Goal: Information Seeking & Learning: Learn about a topic

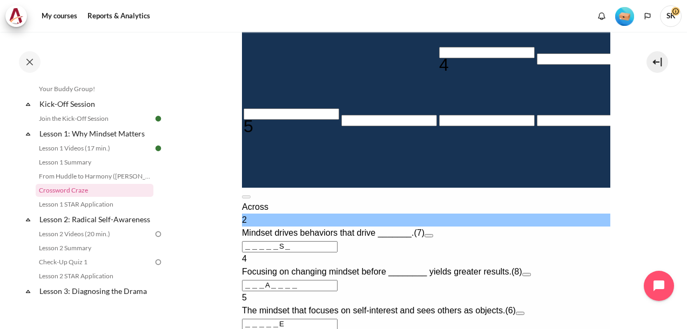
scroll to position [324, 0]
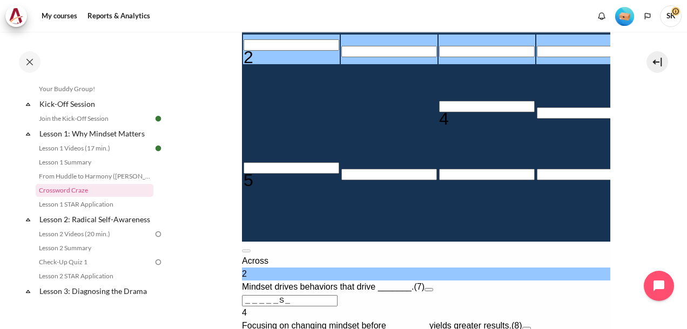
click at [438, 106] on input "Crossword grid. Use arrow keys to navigate and the keyboard to enter characters…" at bounding box center [486, 106] width 96 height 11
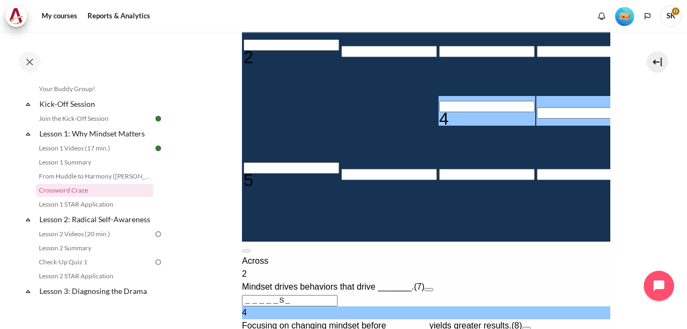
type input "B＿＿A＿＿＿＿"
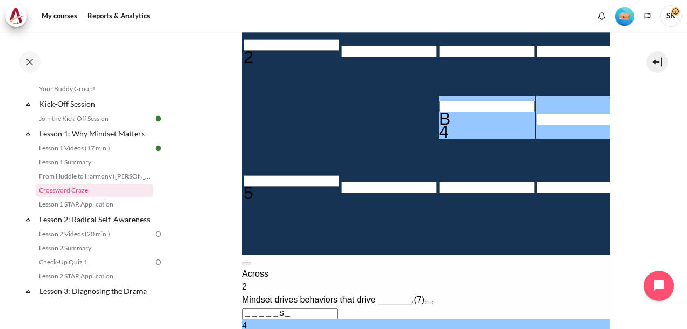
type input "BE＿A＿＿＿＿"
type input "BEHA＿＿＿＿"
type input "BEHAV＿＿＿"
type input "BEHAVI＿＿"
type input "＿I＿＿＿＿＿"
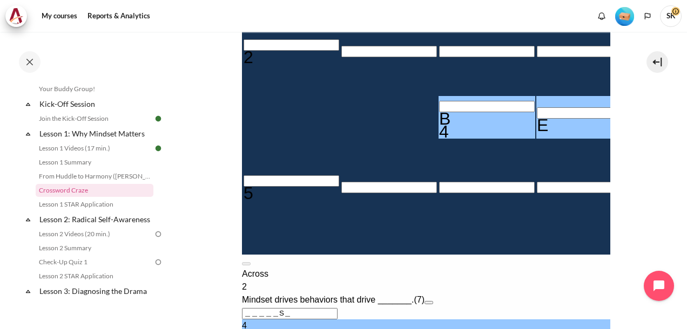
type input "BEHAVIO＿"
type input "BEHAVIOR"
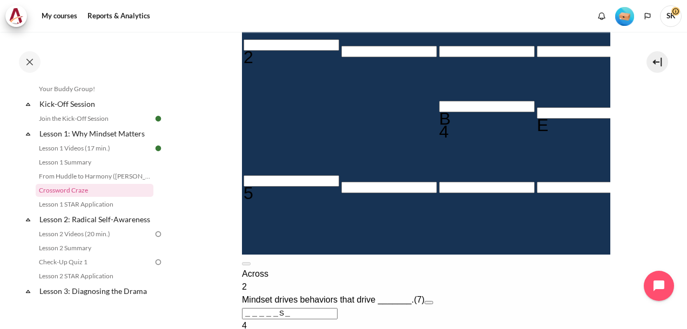
type input "MI＿＿＿＿＿"
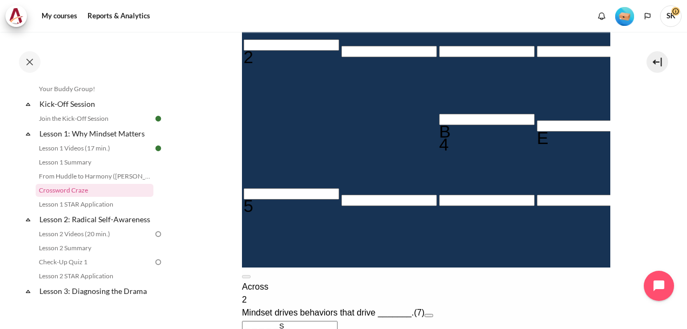
type input "MIN＿＿＿＿"
type input "MIND＿＿＿"
type input "MINDS＿＿"
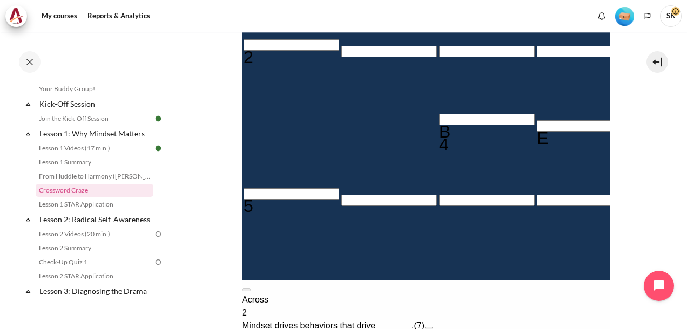
type input "MINDSE＿"
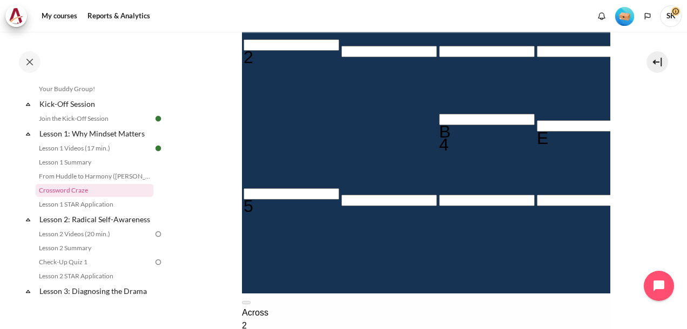
type input "MINDSET"
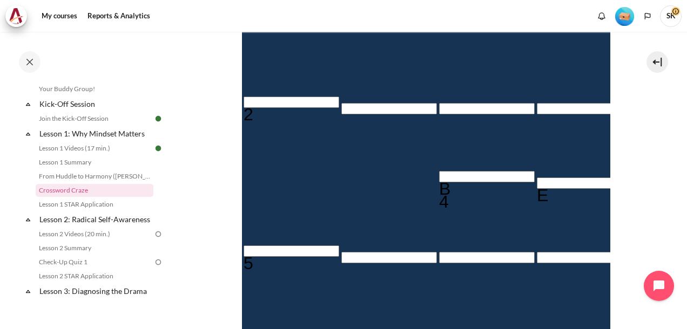
scroll to position [216, 0]
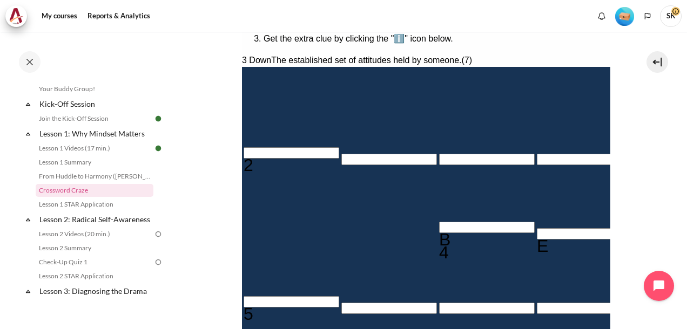
click at [271, 147] on input "Row 3, Column 1. 2 Across. Mindset drives behaviors that drive _______., Letter…" at bounding box center [291, 152] width 96 height 11
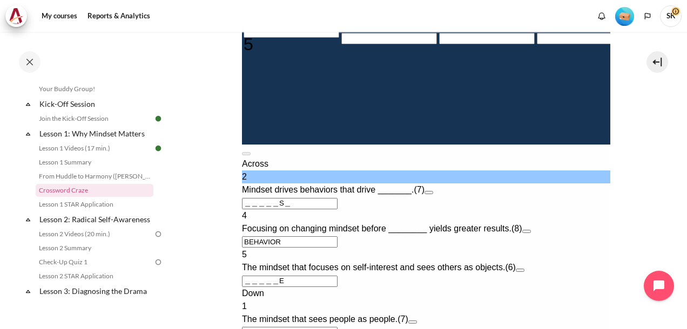
scroll to position [378, 0]
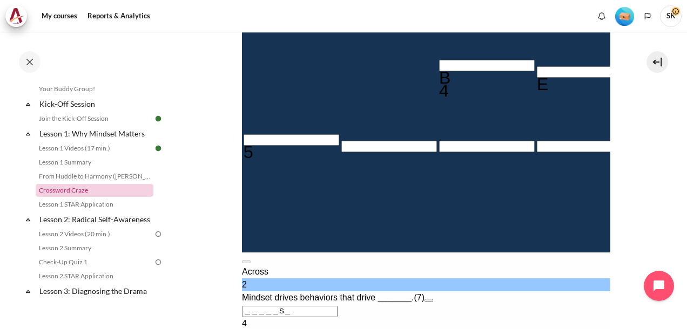
click at [64, 187] on link "Crossword Craze" at bounding box center [95, 190] width 118 height 13
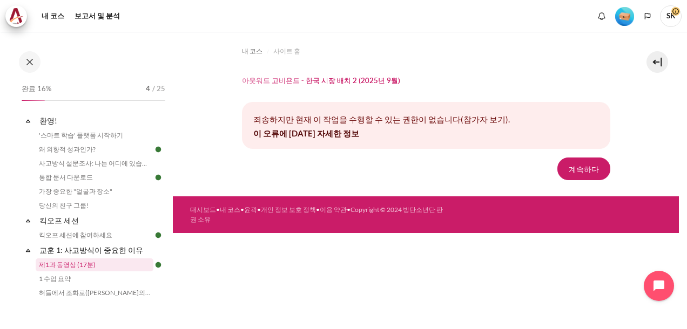
click at [78, 267] on link "제1과 동영상 (17분)" at bounding box center [95, 265] width 118 height 13
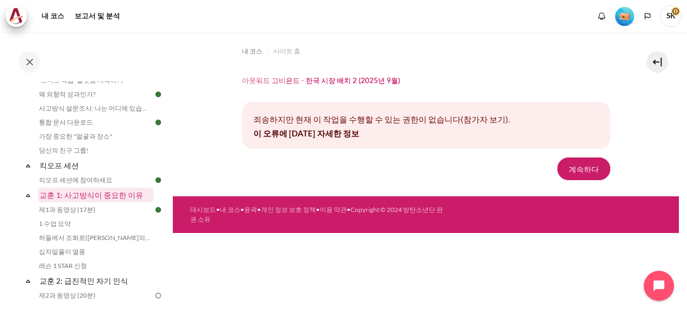
scroll to position [54, 0]
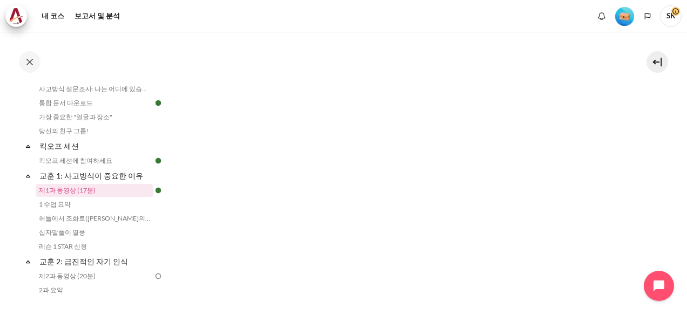
scroll to position [432, 0]
click at [267, 265] on button "다음" at bounding box center [261, 276] width 38 height 23
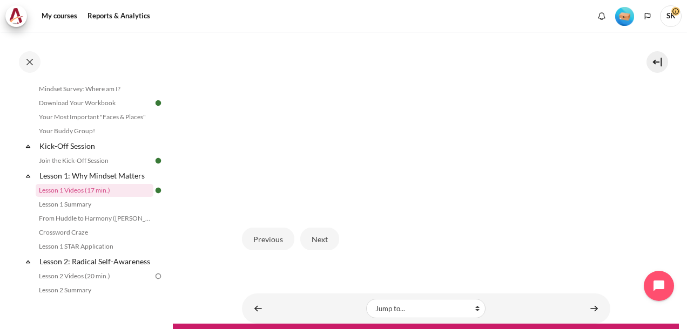
scroll to position [330, 0]
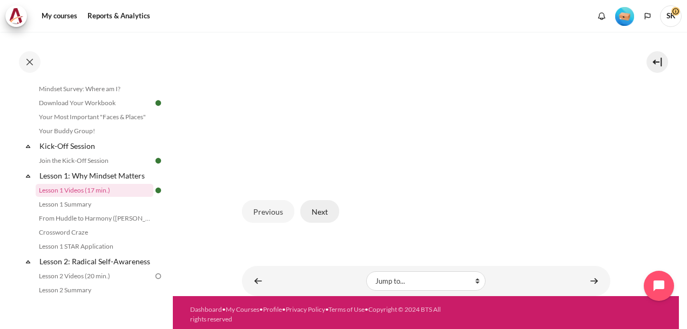
click at [312, 210] on button "Next" at bounding box center [319, 211] width 39 height 23
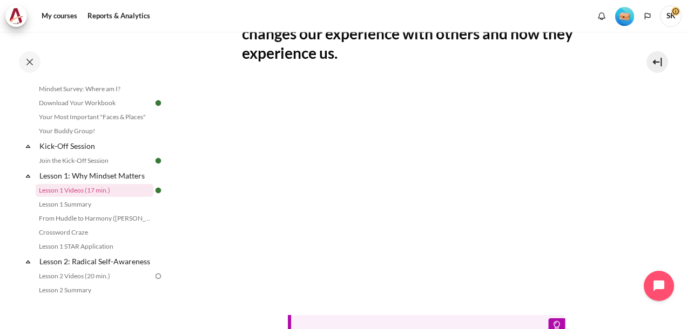
scroll to position [494, 0]
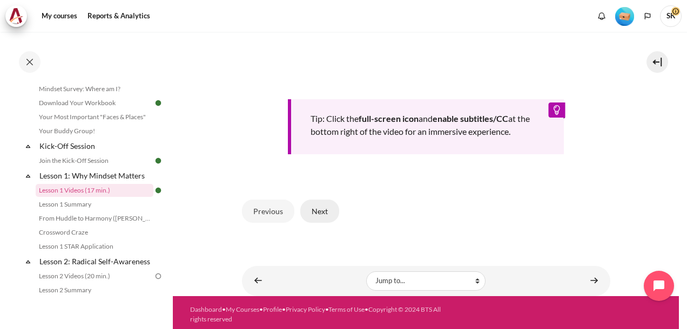
click at [315, 211] on button "Next" at bounding box center [319, 211] width 39 height 23
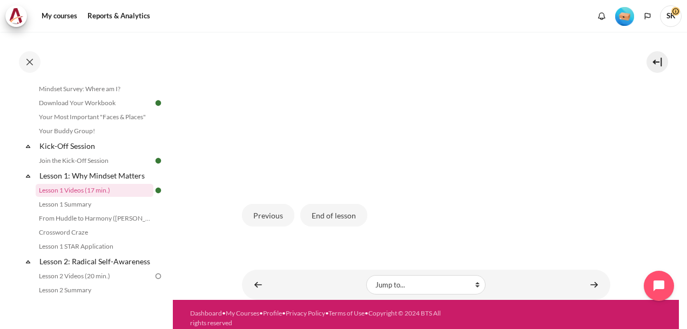
scroll to position [330, 0]
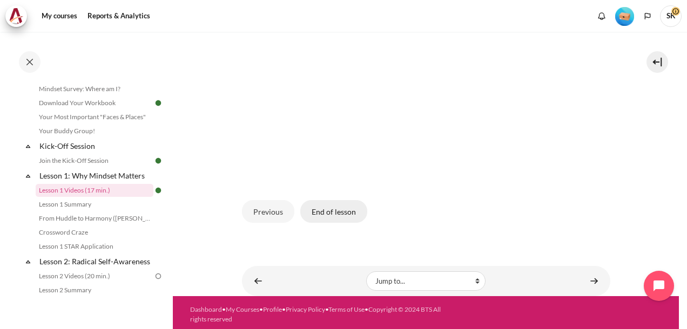
click at [331, 208] on button "End of lesson" at bounding box center [333, 211] width 67 height 23
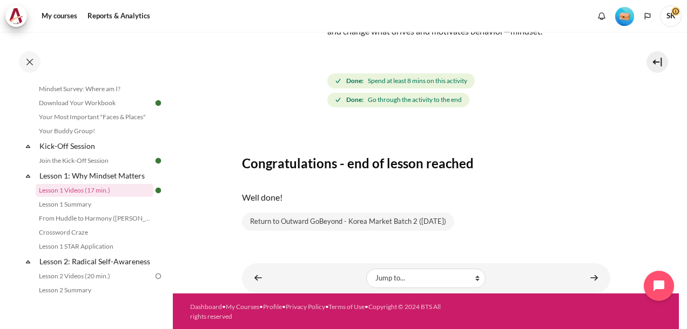
scroll to position [108, 0]
click at [85, 262] on link "Lesson 2: Radical Self-Awareness" at bounding box center [96, 261] width 116 height 15
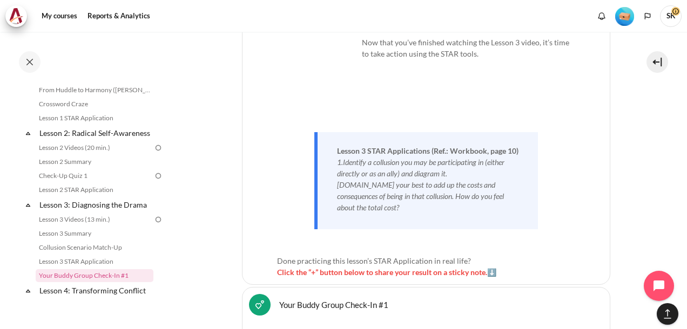
scroll to position [204, 0]
click at [91, 154] on link "Lesson 2 Videos (20 min.)" at bounding box center [95, 147] width 118 height 13
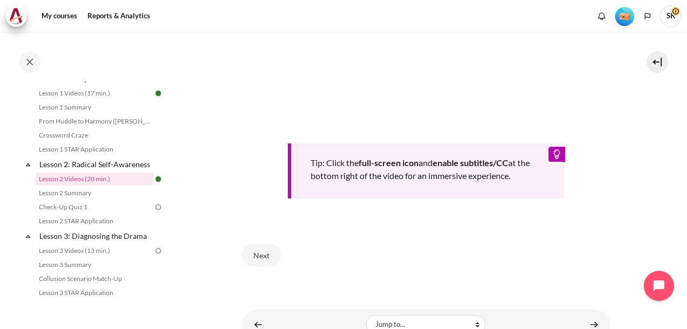
scroll to position [466, 0]
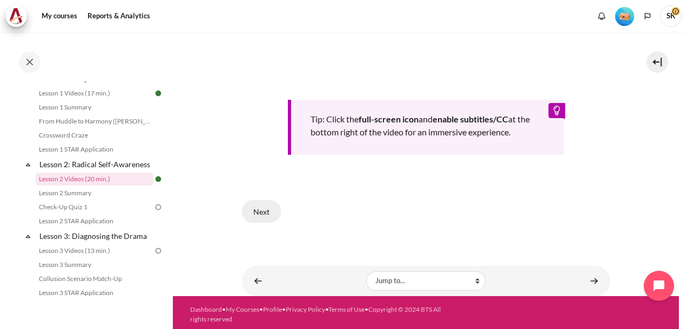
click at [259, 207] on button "Next" at bounding box center [261, 211] width 39 height 23
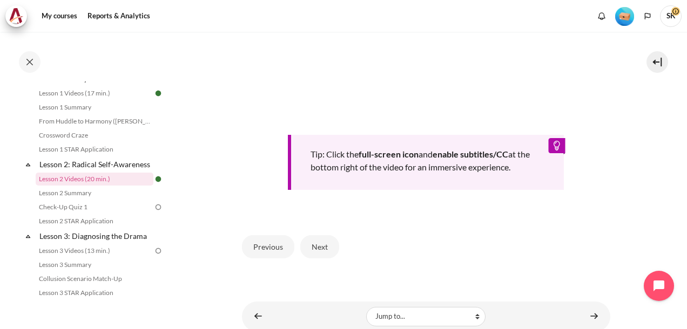
scroll to position [486, 0]
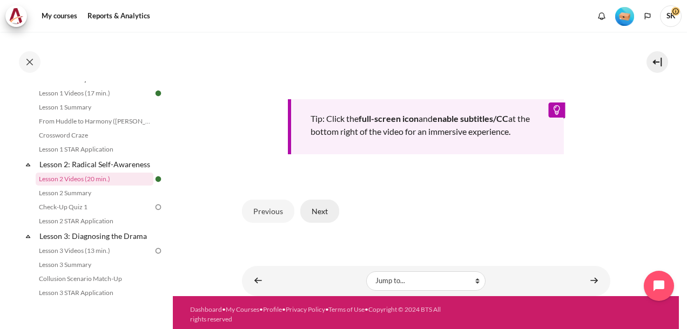
click at [317, 215] on button "Next" at bounding box center [319, 211] width 39 height 23
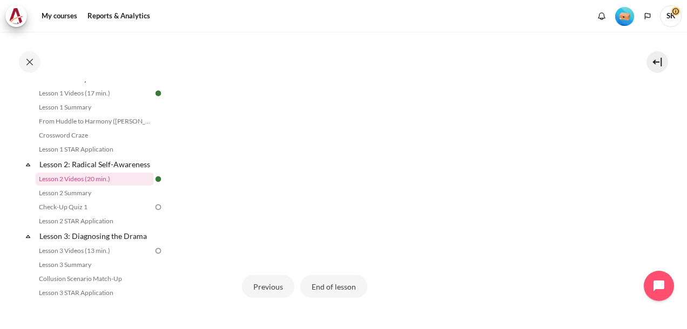
scroll to position [321, 0]
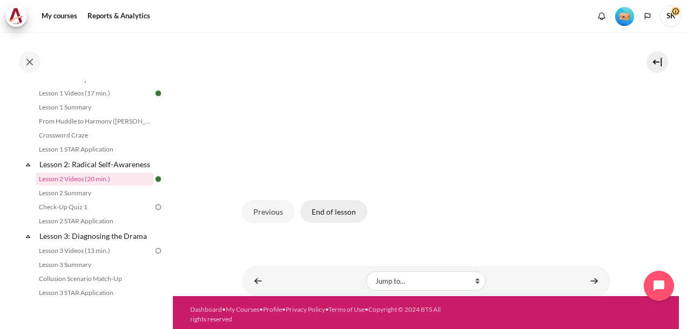
click at [349, 213] on button "End of lesson" at bounding box center [333, 211] width 67 height 23
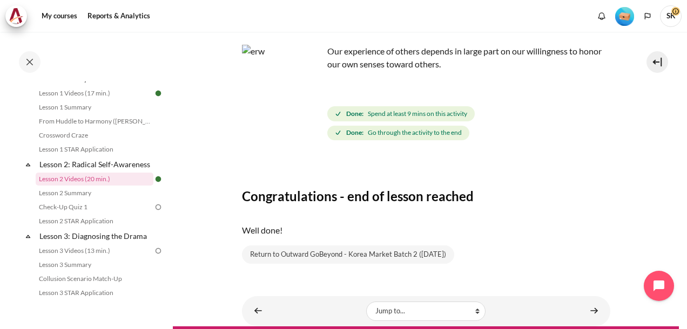
scroll to position [99, 0]
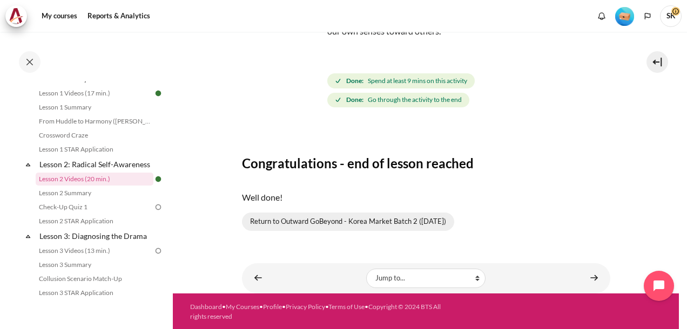
click at [366, 223] on link "Return to Outward GoBeyond - Korea Market Batch 2 (Sep 2025)" at bounding box center [348, 222] width 212 height 18
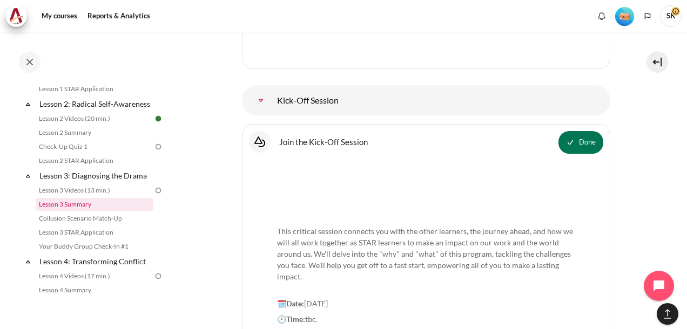
scroll to position [216, 0]
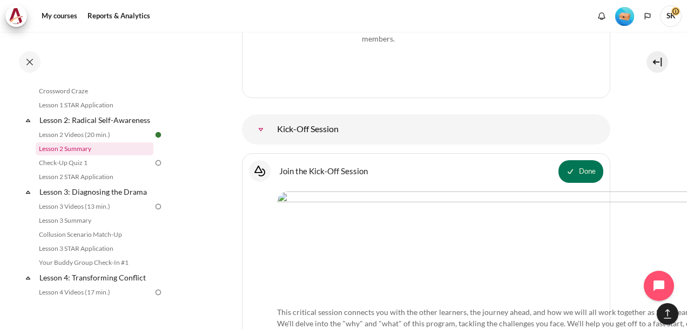
click at [78, 155] on link "Lesson 2 Summary" at bounding box center [95, 149] width 118 height 13
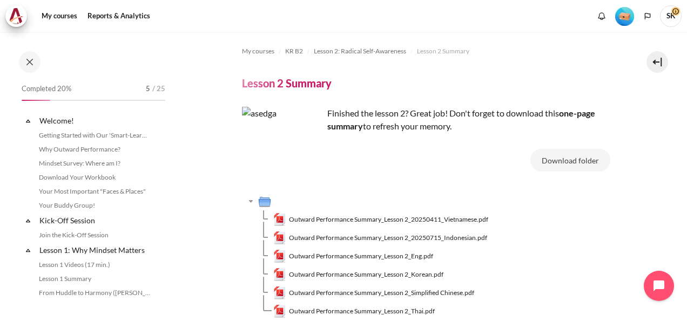
scroll to position [186, 0]
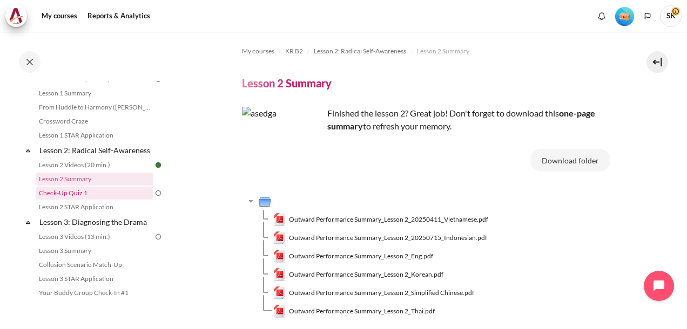
click at [82, 200] on link "Check-Up Quiz 1" at bounding box center [95, 193] width 118 height 13
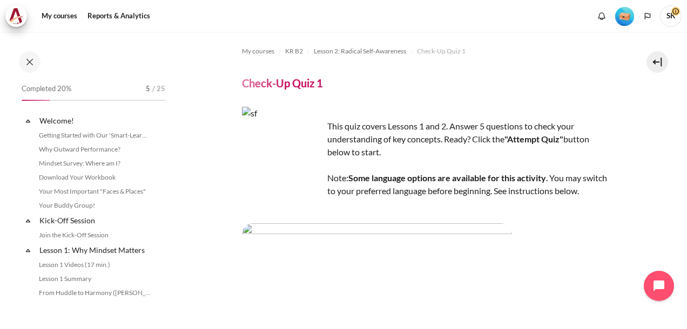
scroll to position [200, 0]
